Goal: Information Seeking & Learning: Learn about a topic

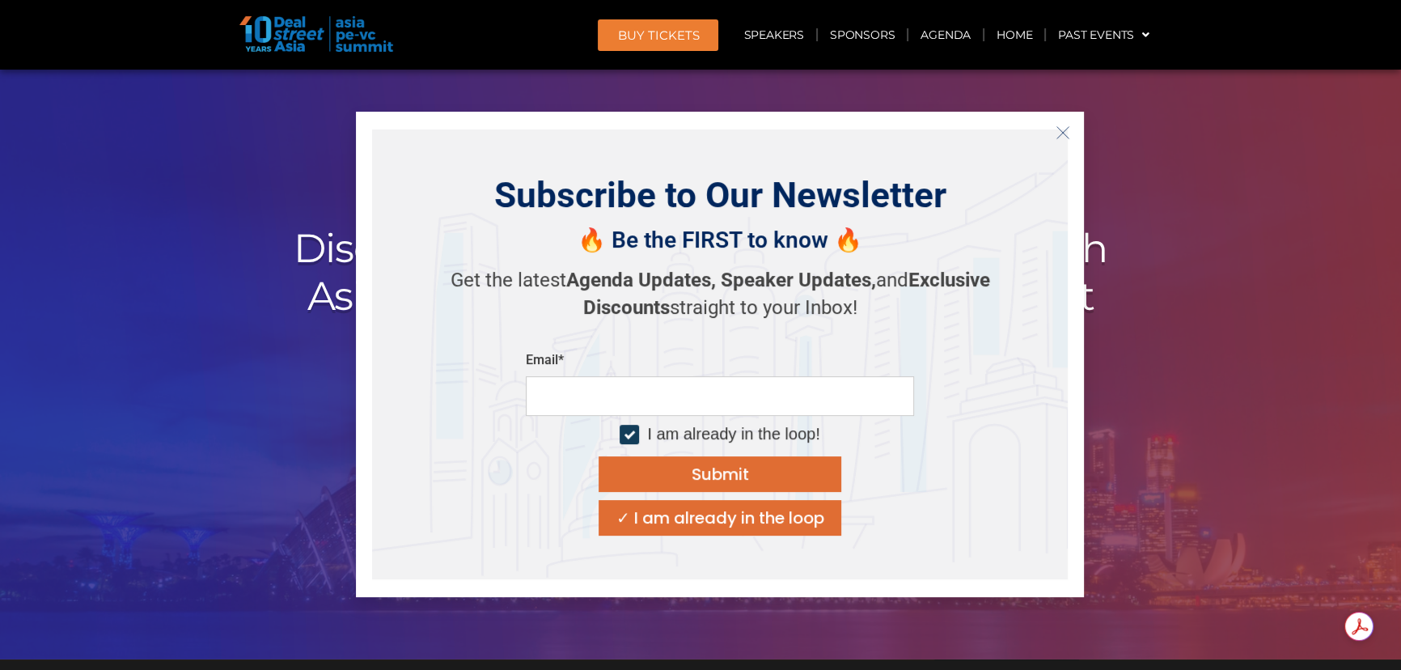
click at [1061, 129] on icon "Close" at bounding box center [1063, 132] width 15 height 15
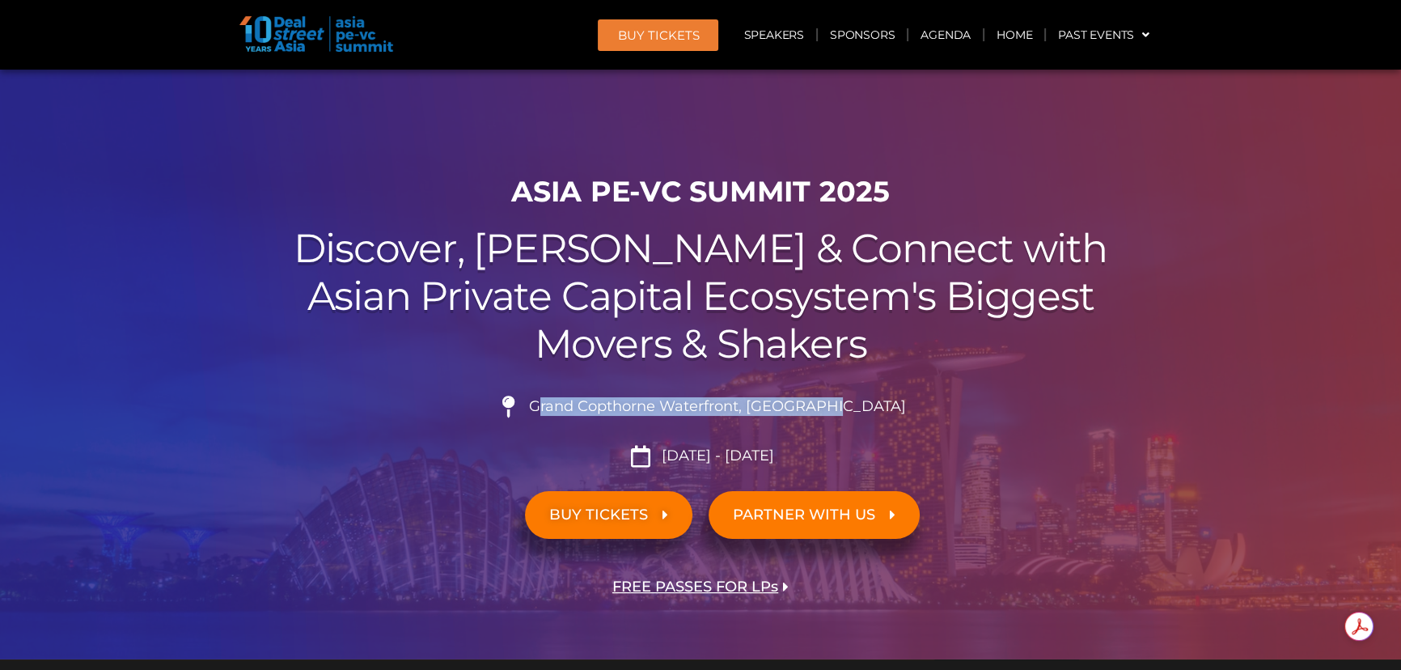
drag, startPoint x: 874, startPoint y: 400, endPoint x: 581, endPoint y: 413, distance: 293.2
click at [581, 413] on li "Grand Copthorne Waterfront, [GEOGRAPHIC_DATA]​" at bounding box center [701, 414] width 906 height 36
click at [581, 413] on span "Grand Copthorne Waterfront, [GEOGRAPHIC_DATA]​" at bounding box center [715, 407] width 381 height 18
drag, startPoint x: 572, startPoint y: 408, endPoint x: 866, endPoint y: 392, distance: 294.9
click at [866, 392] on div "Grand Copthorne Waterfront, [GEOGRAPHIC_DATA]​ [DATE] - [DATE]" at bounding box center [701, 424] width 906 height 83
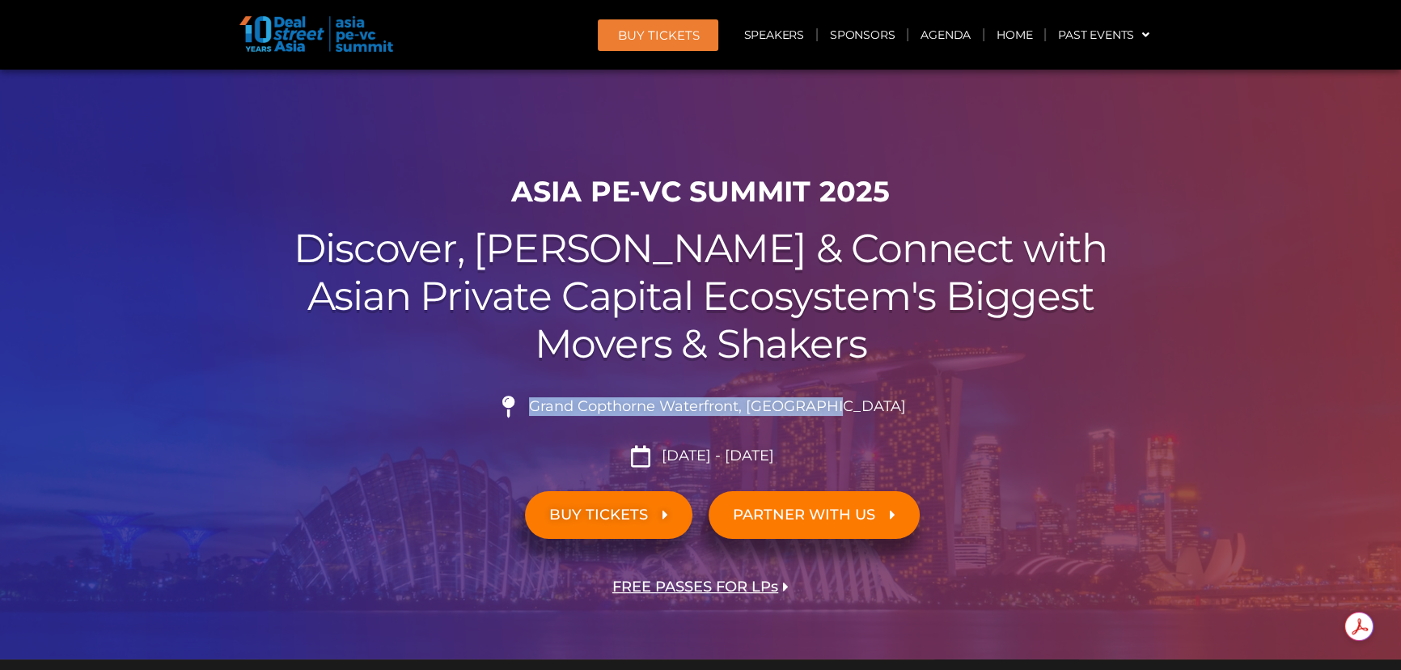
copy span "Grand Copthorne Waterfront, [GEOGRAPHIC_DATA]​"
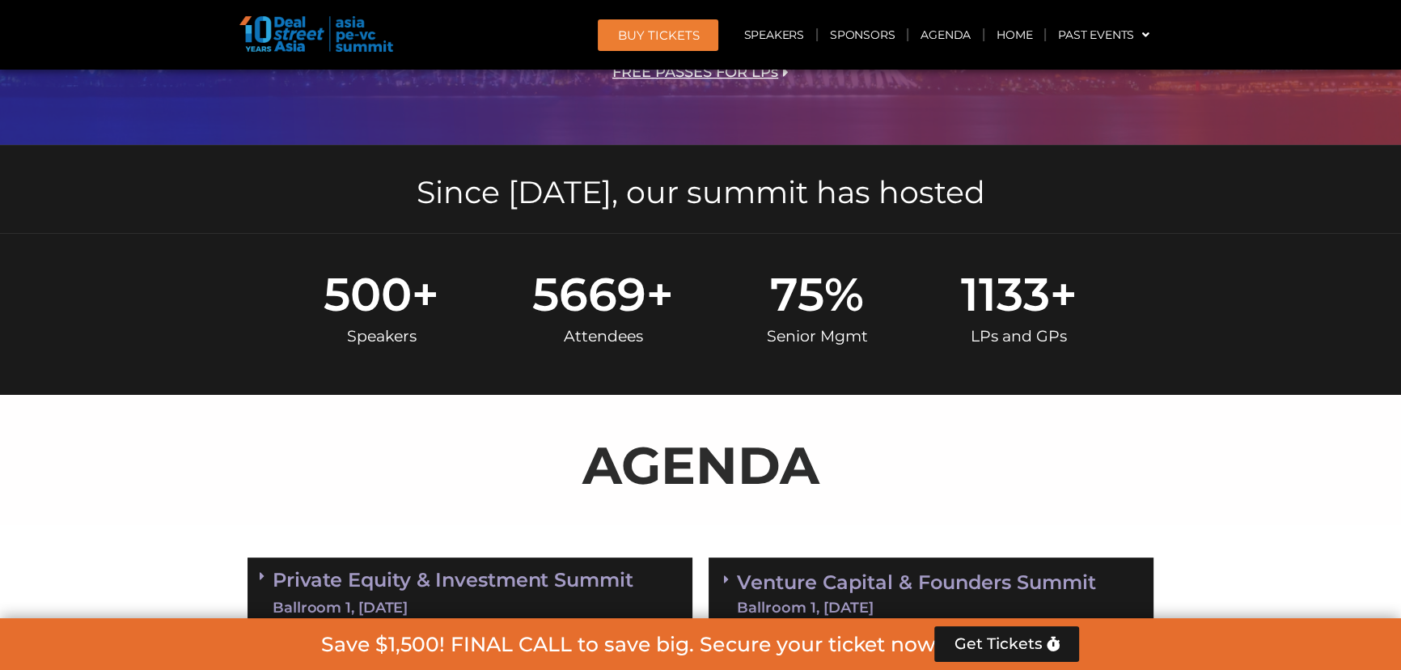
scroll to position [882, 0]
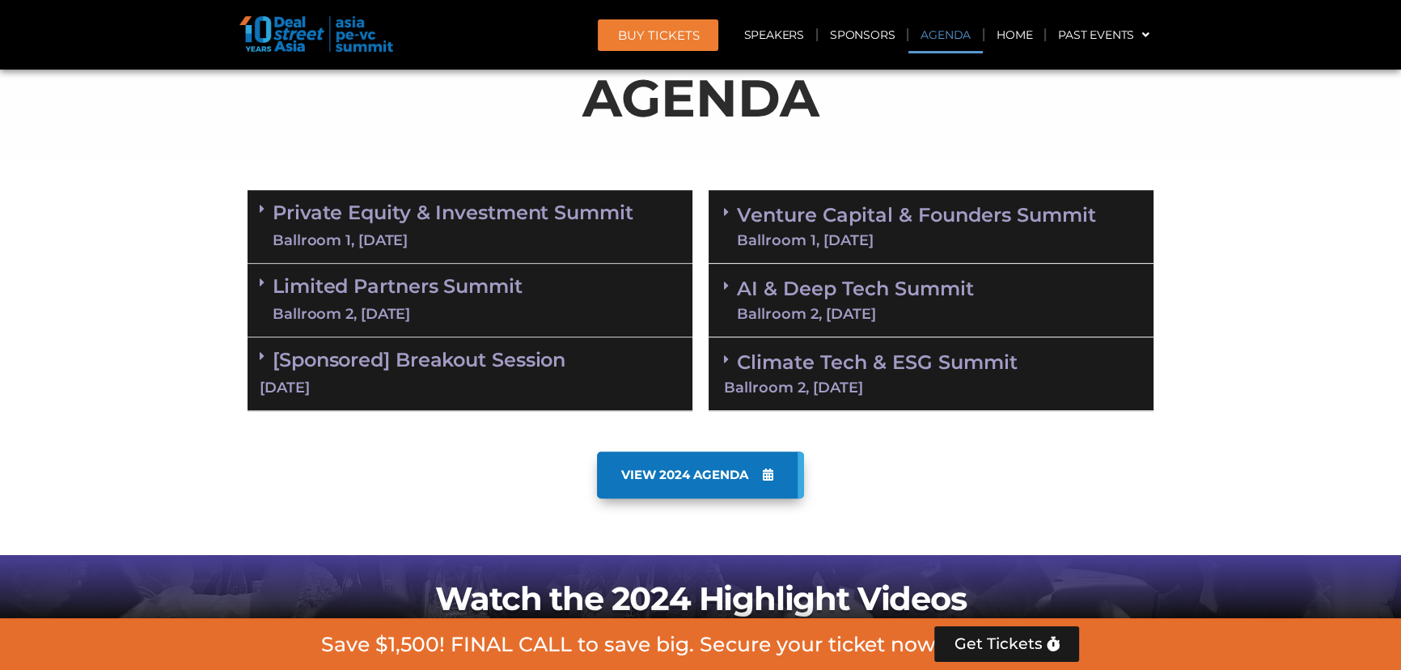
click at [357, 298] on link "Limited Partners [GEOGRAPHIC_DATA] 2, [DATE]" at bounding box center [398, 300] width 250 height 49
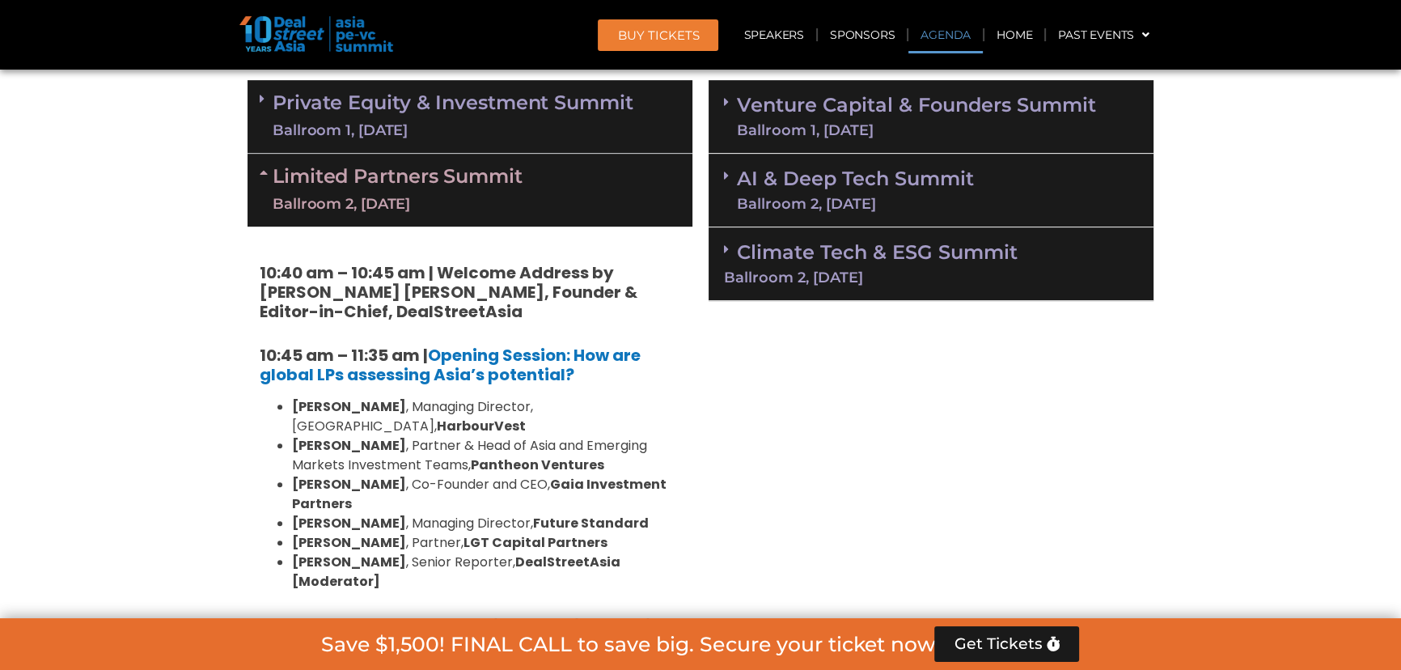
scroll to position [1029, 0]
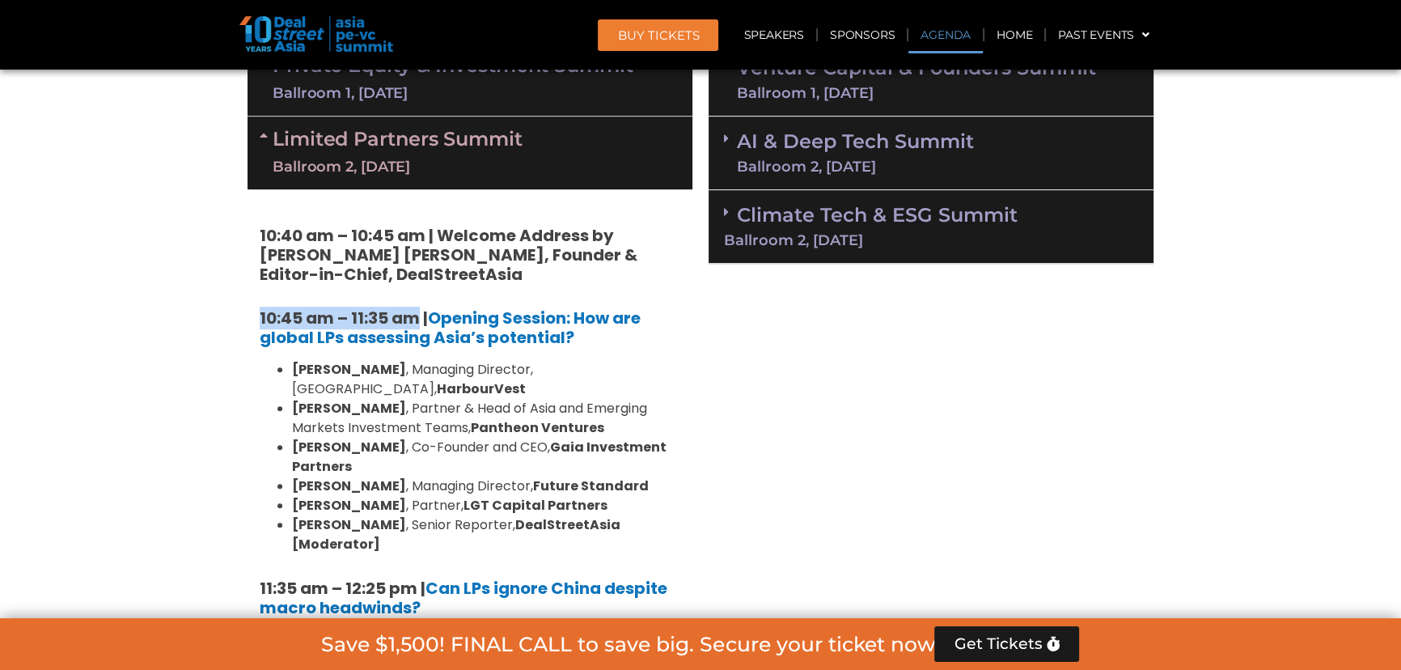
drag, startPoint x: 251, startPoint y: 320, endPoint x: 416, endPoint y: 308, distance: 165.5
copy strong "10:45 am – 11:35 am"
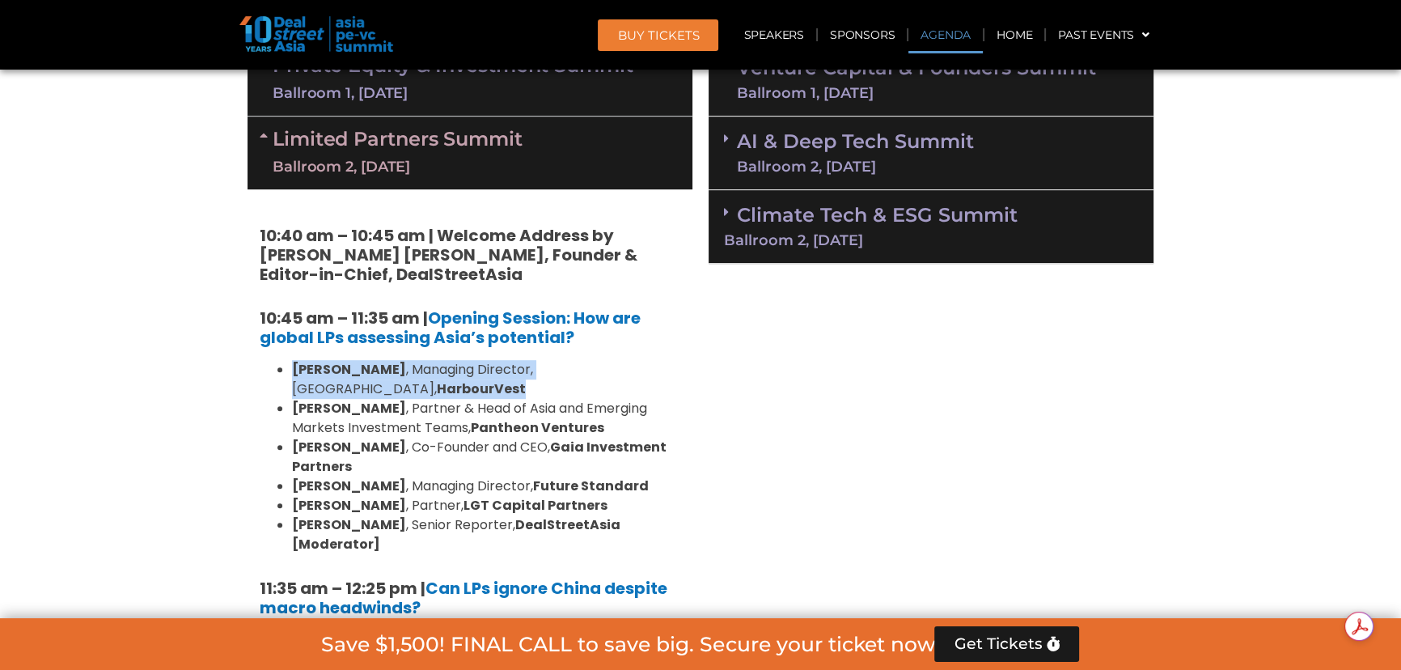
drag, startPoint x: 292, startPoint y: 370, endPoint x: 668, endPoint y: 357, distance: 376.4
copy li "[PERSON_NAME] , Managing Director, [GEOGRAPHIC_DATA], HarbourVest"
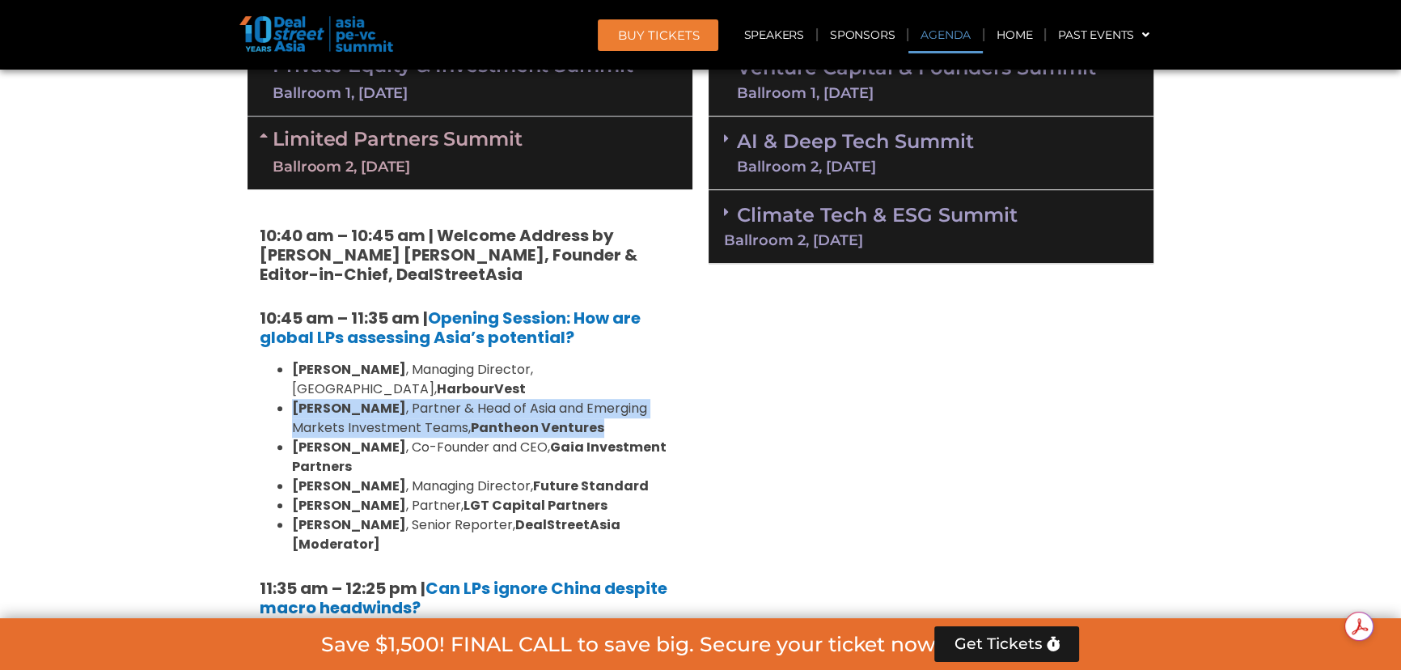
drag, startPoint x: 553, startPoint y: 404, endPoint x: 291, endPoint y: 389, distance: 261.7
click at [292, 399] on li "[PERSON_NAME] , Partner & Head of Asia and Emerging Markets Investment Teams, P…" at bounding box center [486, 418] width 388 height 39
copy li "[PERSON_NAME] , Partner & Head of Asia and Emerging Markets Investment Teams, P…"
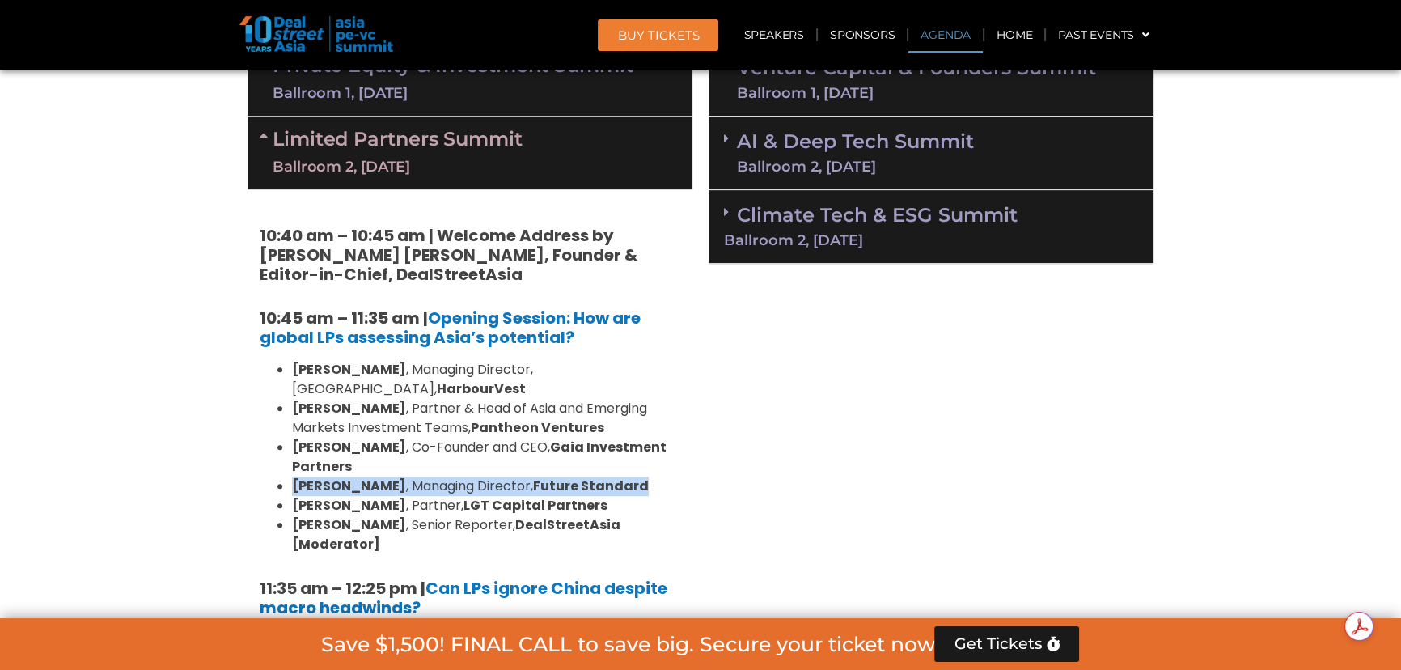
drag, startPoint x: 623, startPoint y: 464, endPoint x: 348, endPoint y: 453, distance: 275.2
click at [348, 453] on ul "[PERSON_NAME] , Managing Director, [GEOGRAPHIC_DATA], HarbourVest [PERSON_NAME]…" at bounding box center [470, 457] width 421 height 194
copy ul "[PERSON_NAME] , Managing Director, Future Standard"
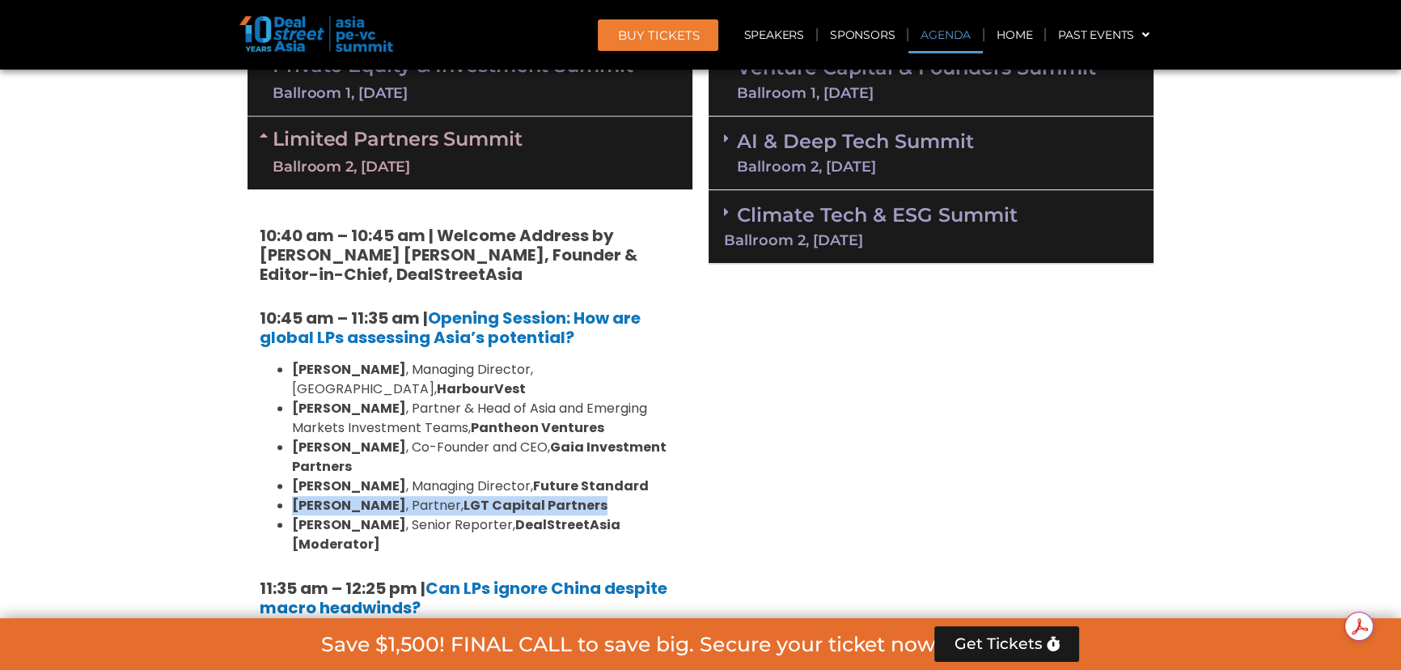
drag, startPoint x: 573, startPoint y: 485, endPoint x: 292, endPoint y: 488, distance: 280.7
click at [292, 496] on li "[PERSON_NAME] , Partner, LGT Capital Partners" at bounding box center [486, 505] width 388 height 19
copy li "[PERSON_NAME] , Partner, LGT Capital Partners"
drag, startPoint x: 584, startPoint y: 506, endPoint x: 294, endPoint y: 495, distance: 289.8
click at [294, 515] on li "[PERSON_NAME] , Senior Reporter, DealStreetAsia [Moderator]" at bounding box center [486, 534] width 388 height 39
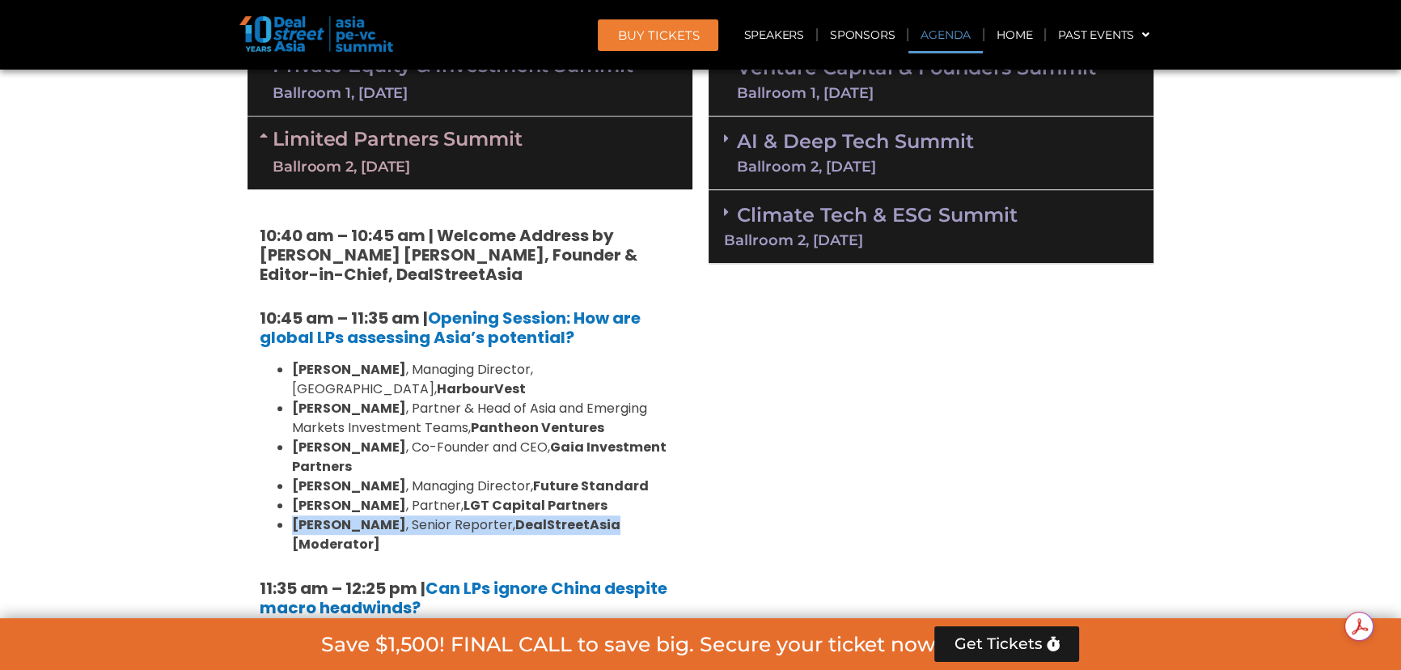
copy li "[PERSON_NAME] , Senior Reporter, DealStreetAsia"
